Goal: Task Accomplishment & Management: Use online tool/utility

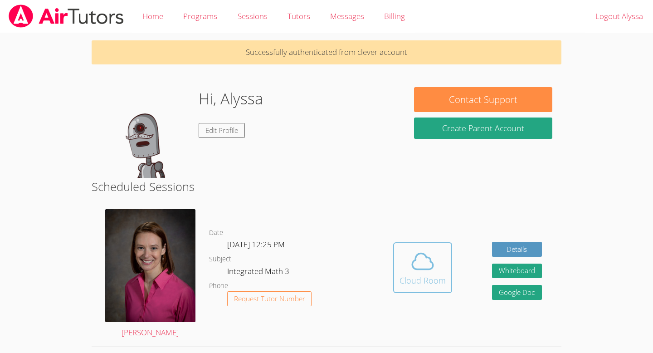
click at [411, 263] on icon at bounding box center [422, 260] width 25 height 25
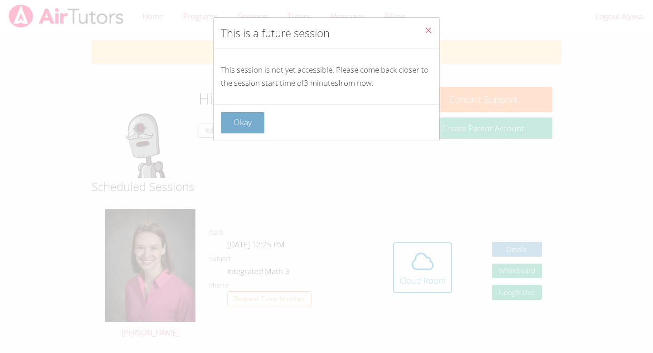
click at [241, 123] on button "Okay" at bounding box center [243, 122] width 44 height 21
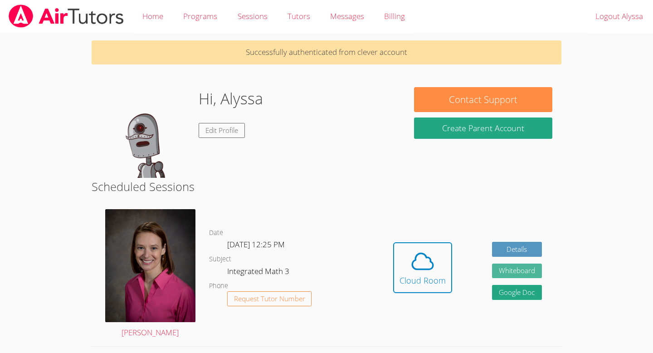
click at [535, 273] on button "Whiteboard" at bounding box center [517, 270] width 50 height 15
click at [403, 259] on span at bounding box center [422, 260] width 46 height 25
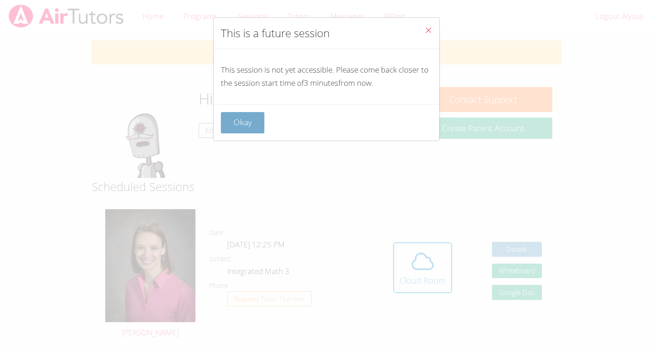
click at [258, 127] on button "Okay" at bounding box center [243, 122] width 44 height 21
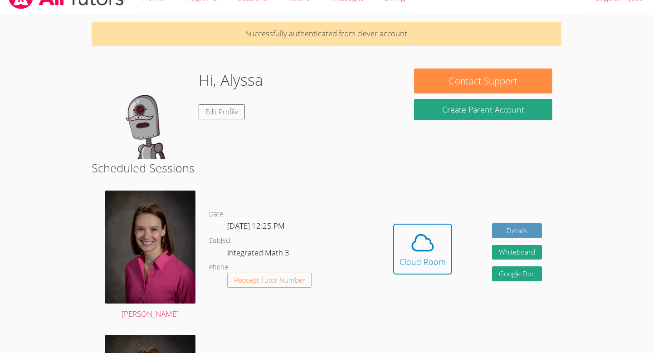
scroll to position [20, 0]
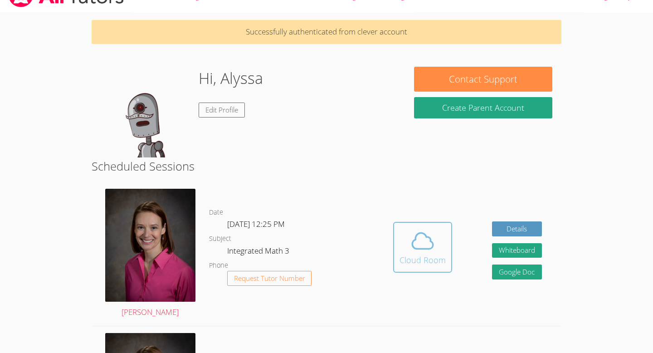
click at [420, 250] on icon at bounding box center [422, 240] width 25 height 25
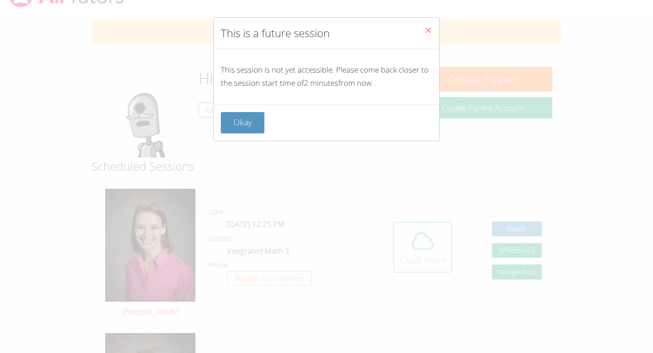
click at [420, 251] on div "This is a future session This session is not yet accessible. Please come back c…" at bounding box center [326, 176] width 653 height 353
click at [424, 39] on button "Close" at bounding box center [428, 32] width 22 height 28
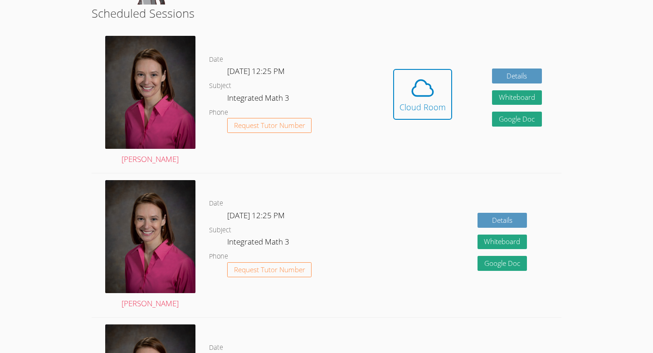
scroll to position [0, 0]
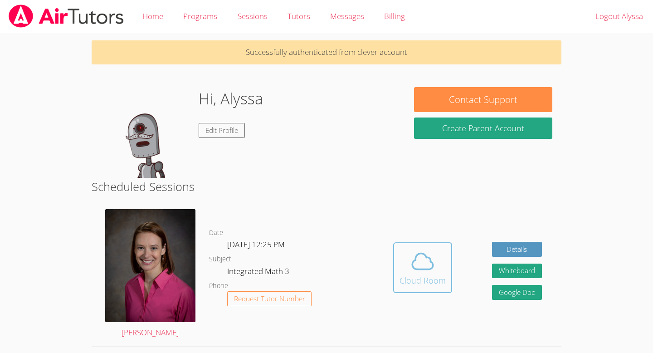
click at [412, 289] on button "Cloud Room" at bounding box center [422, 267] width 59 height 51
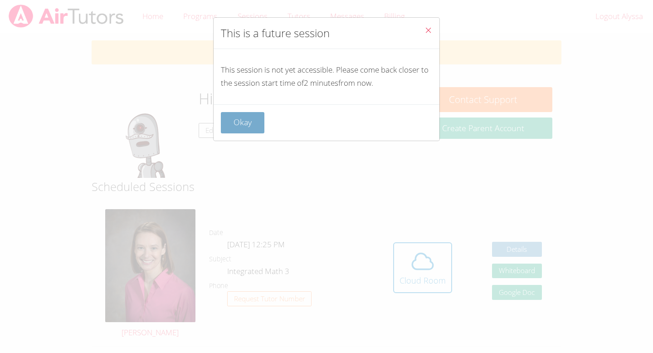
click at [226, 121] on button "Okay" at bounding box center [243, 122] width 44 height 21
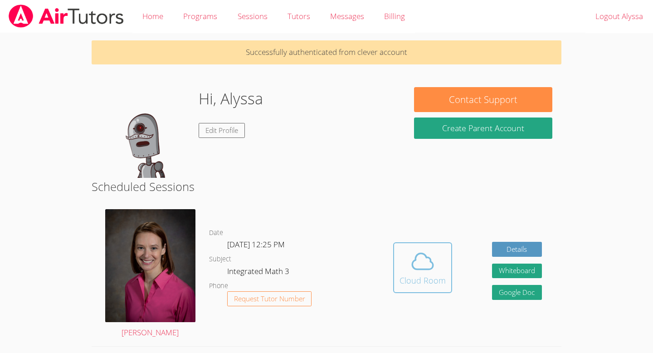
click at [411, 281] on div "Cloud Room" at bounding box center [422, 280] width 46 height 13
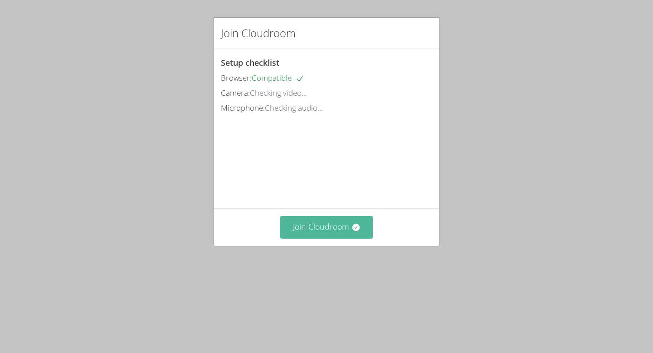
click at [338, 238] on button "Join Cloudroom" at bounding box center [326, 227] width 93 height 22
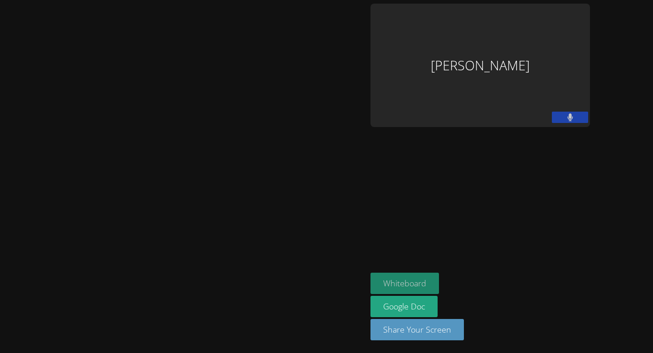
click at [426, 287] on button "Whiteboard" at bounding box center [404, 283] width 68 height 21
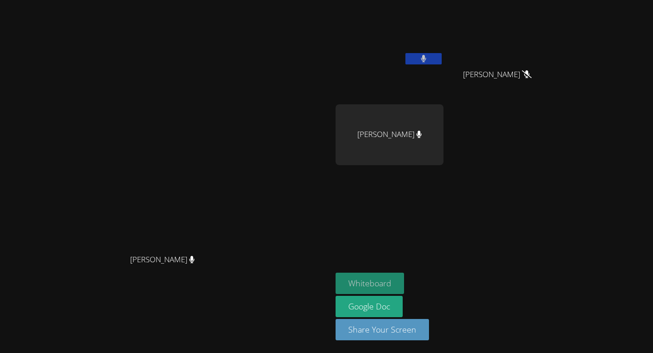
click at [404, 283] on button "Whiteboard" at bounding box center [370, 283] width 68 height 21
click at [442, 62] on button at bounding box center [423, 58] width 36 height 11
